Goal: Find specific page/section: Find specific page/section

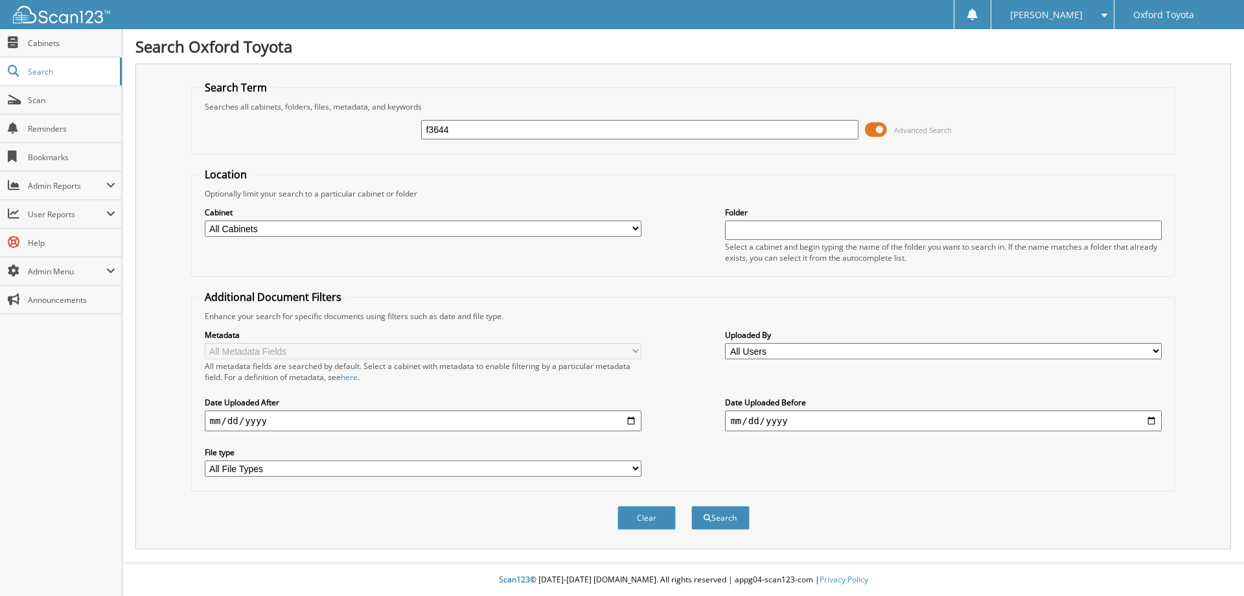
type input "f3644"
click at [692, 506] on button "Search" at bounding box center [721, 518] width 58 height 24
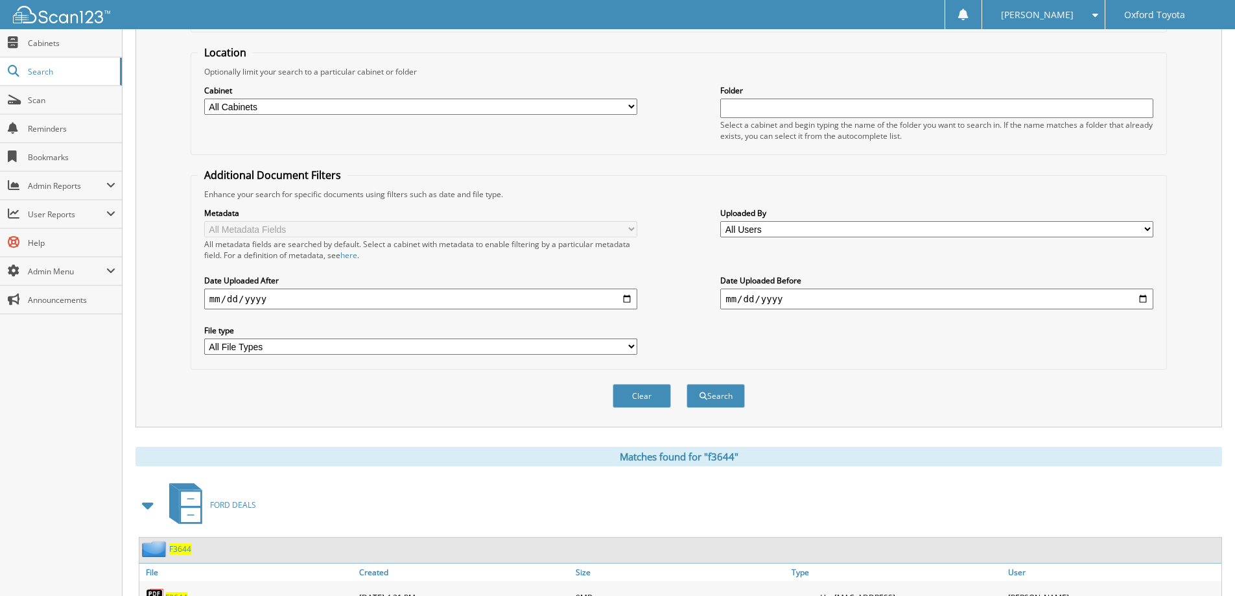
scroll to position [303, 0]
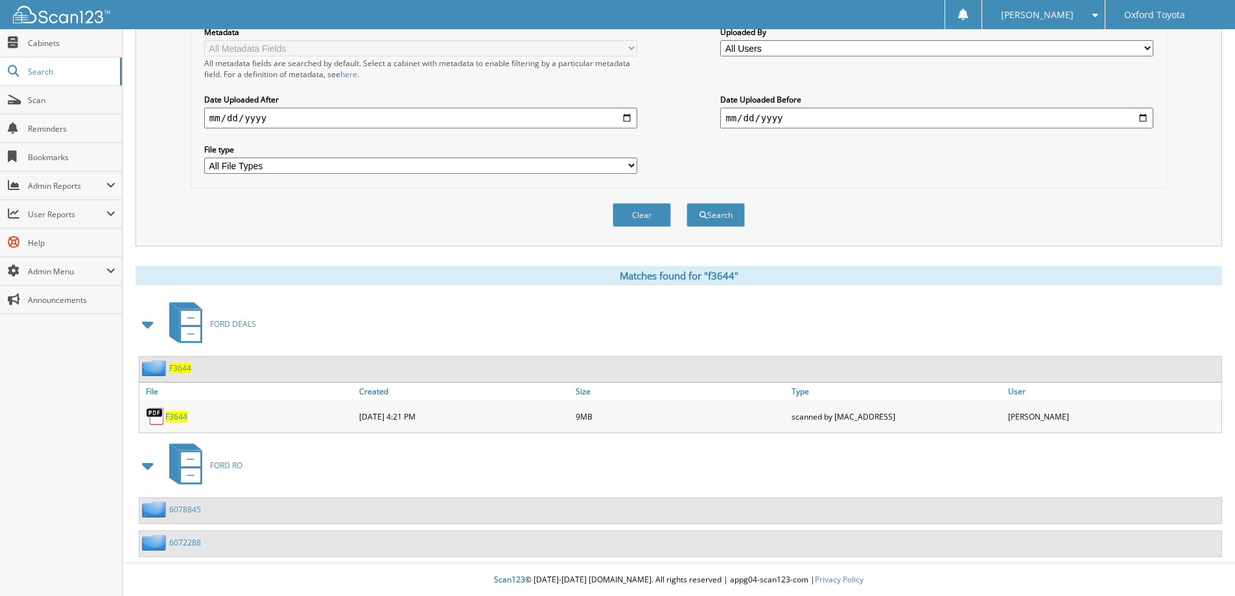
click at [176, 419] on span "F3644" at bounding box center [176, 416] width 22 height 11
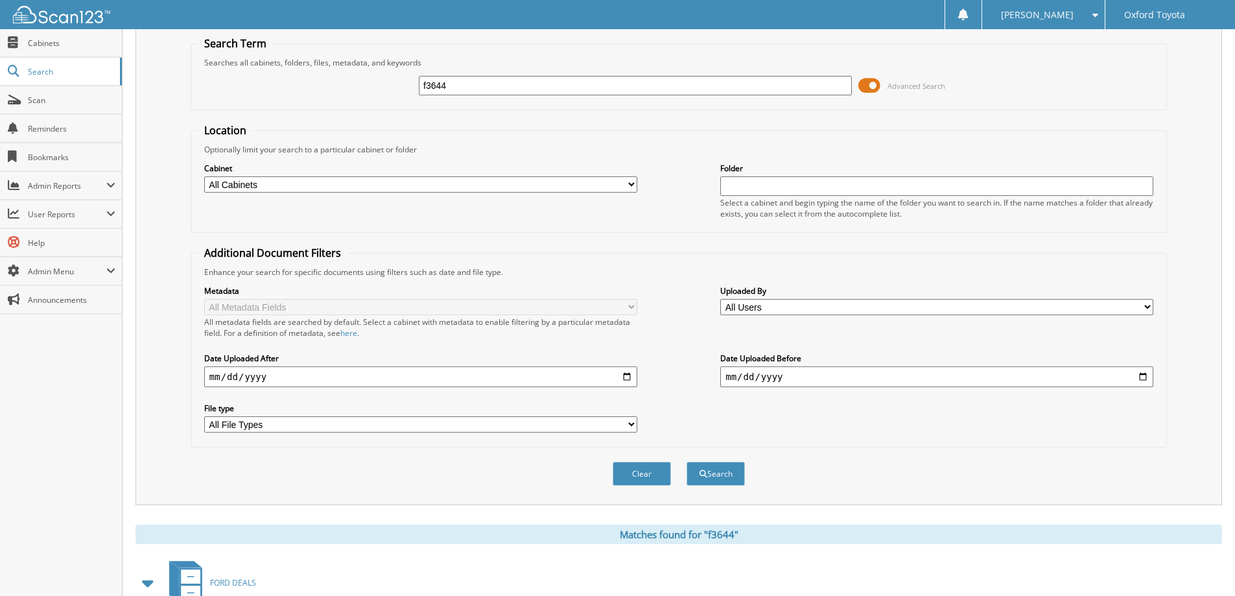
scroll to position [0, 0]
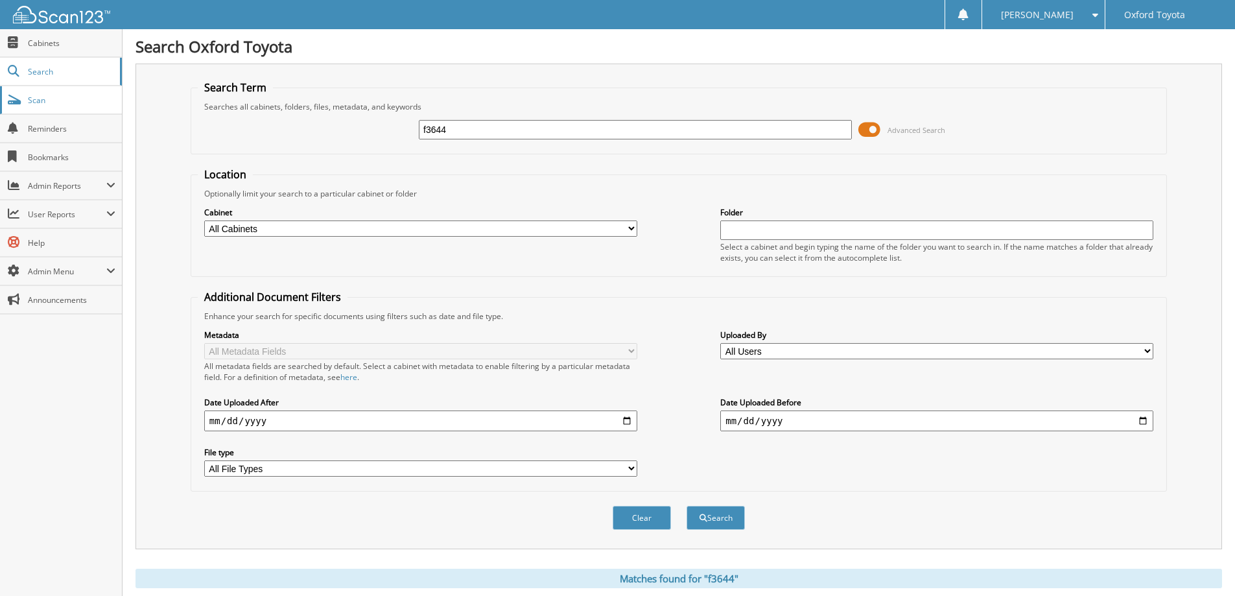
click at [30, 102] on span "Scan" at bounding box center [71, 100] width 87 height 11
